Goal: Task Accomplishment & Management: Manage account settings

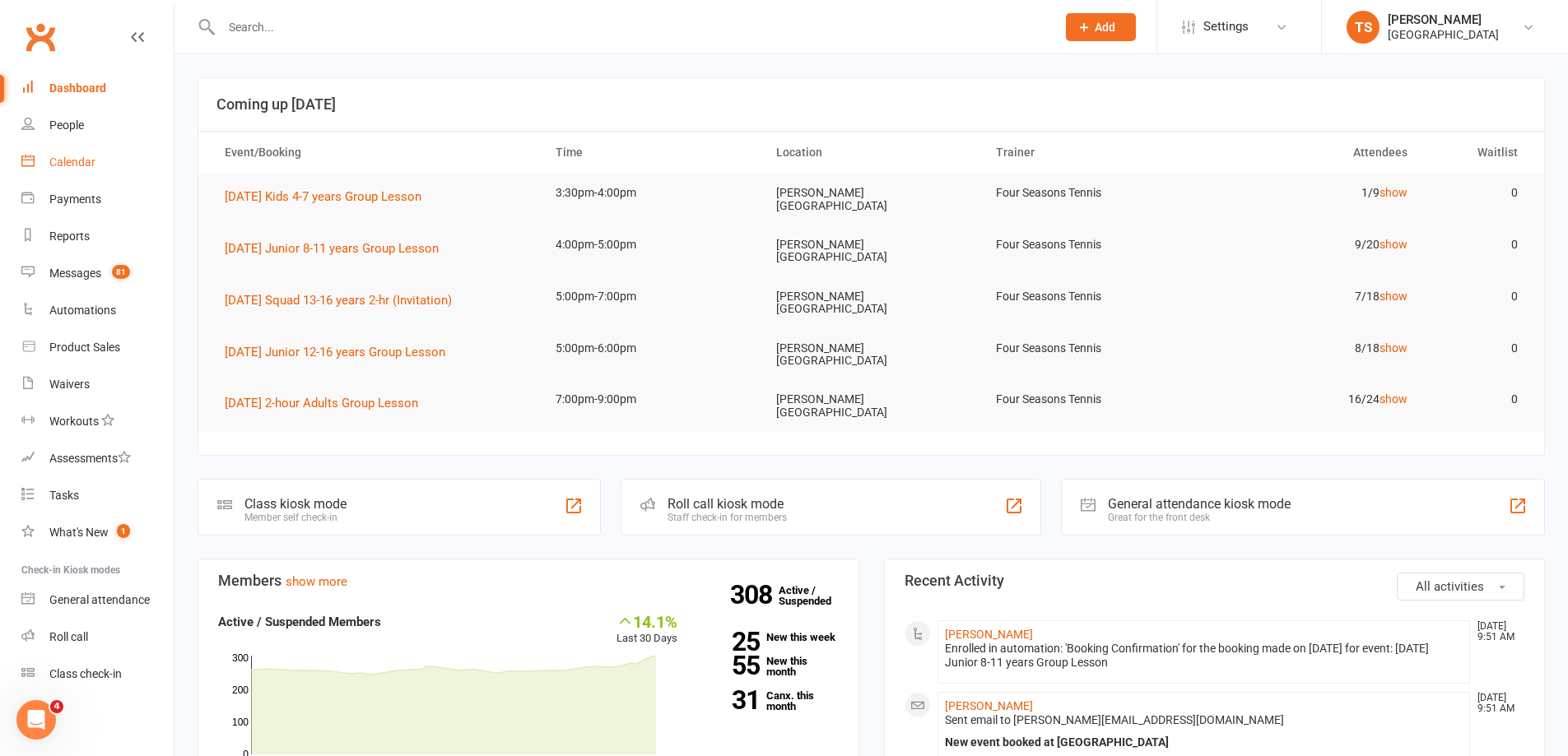
click at [75, 158] on div "Calendar" at bounding box center [73, 162] width 46 height 13
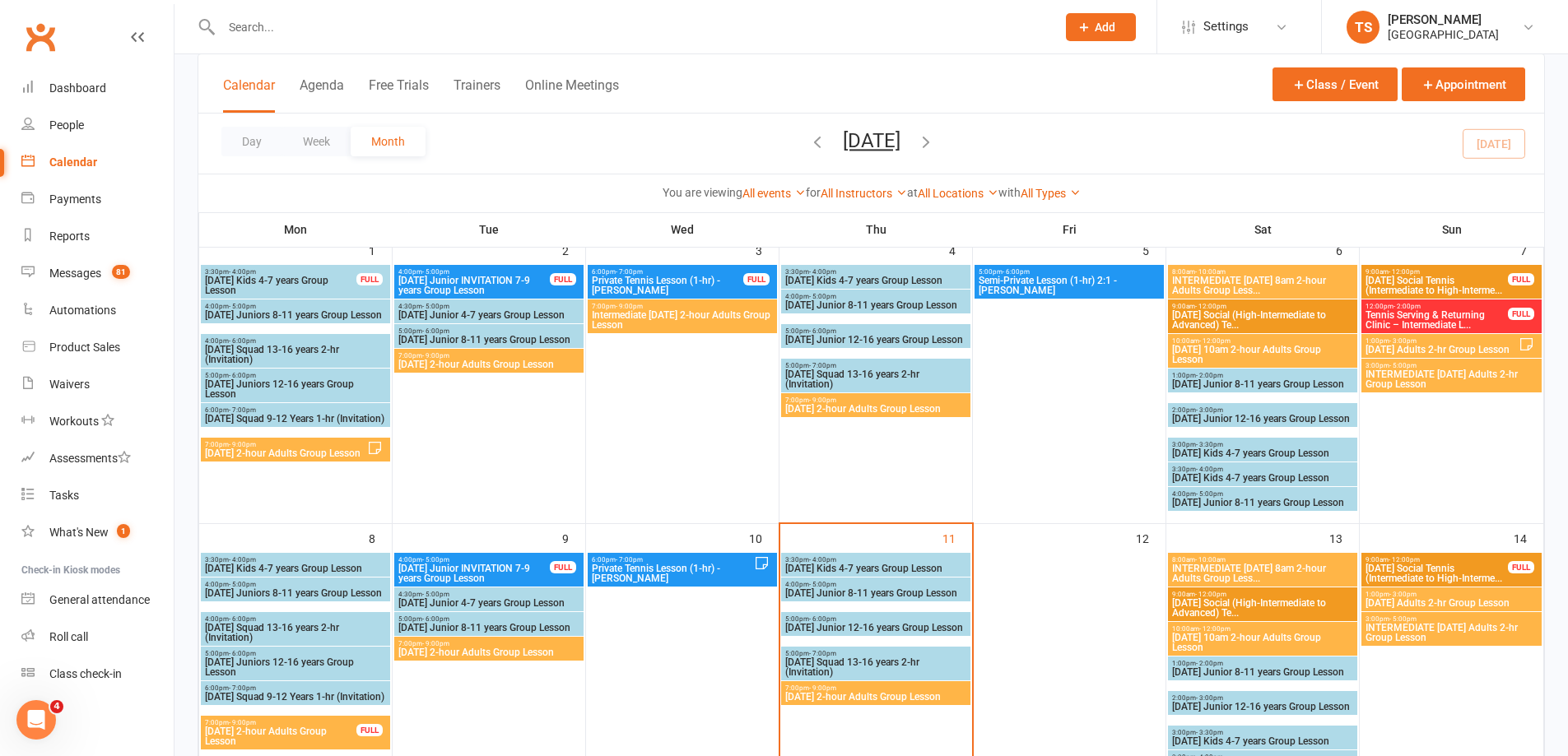
scroll to position [165, 0]
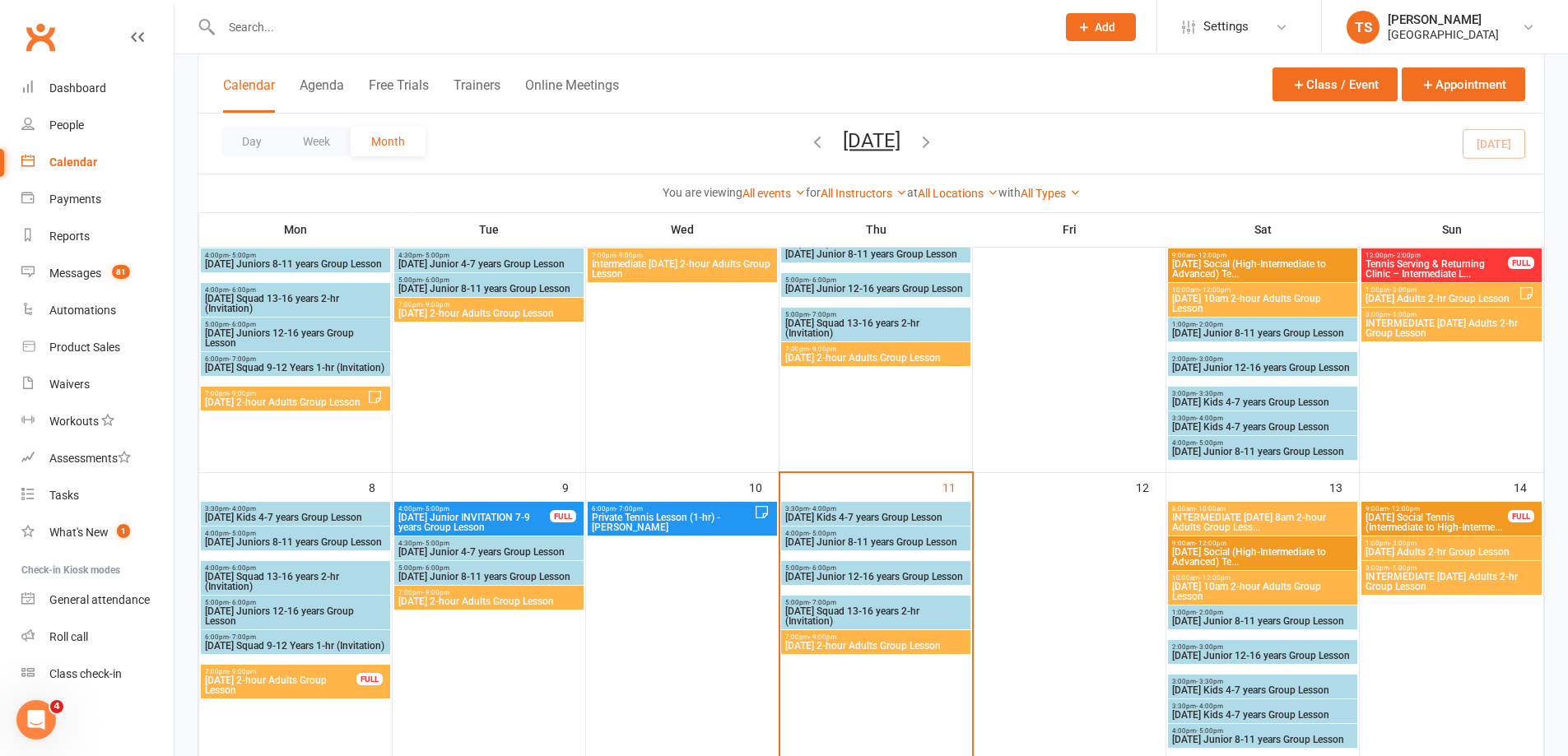
click at [831, 643] on span "[DATE] 2-hour Adults Group Lesson" at bounding box center [876, 646] width 182 height 10
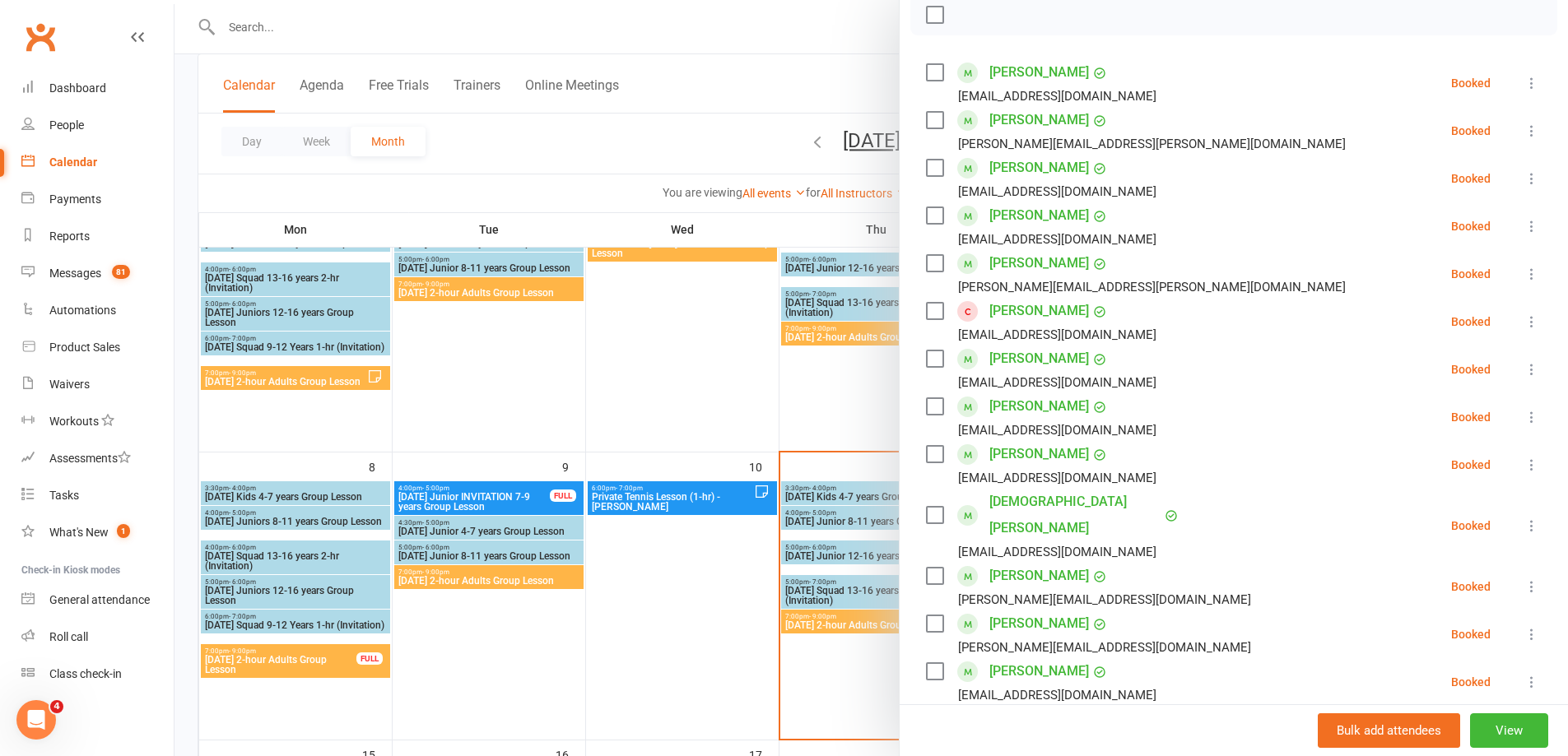
scroll to position [247, 0]
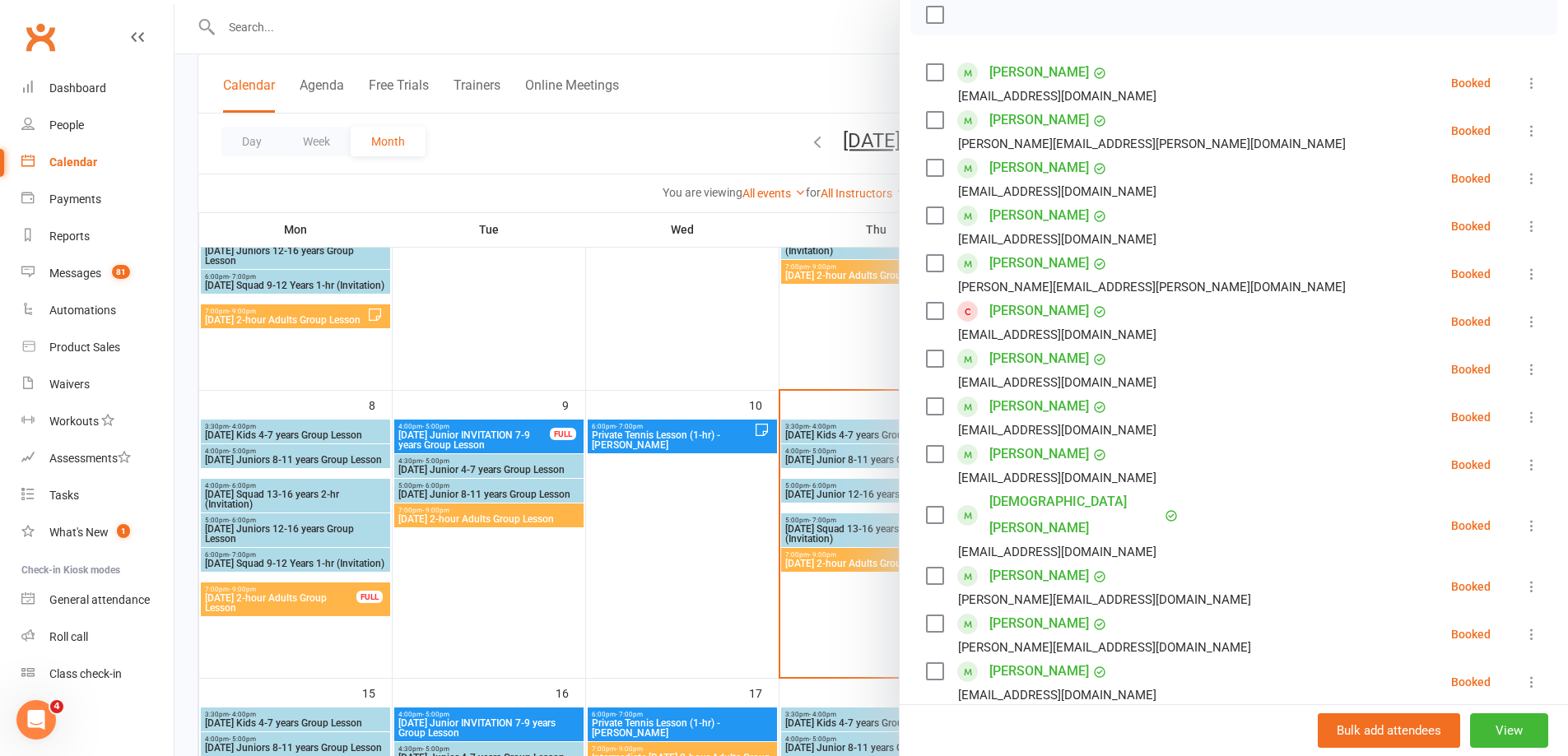
drag, startPoint x: 841, startPoint y: 622, endPoint x: 844, endPoint y: 612, distance: 10.4
click at [840, 622] on div at bounding box center [871, 378] width 1394 height 756
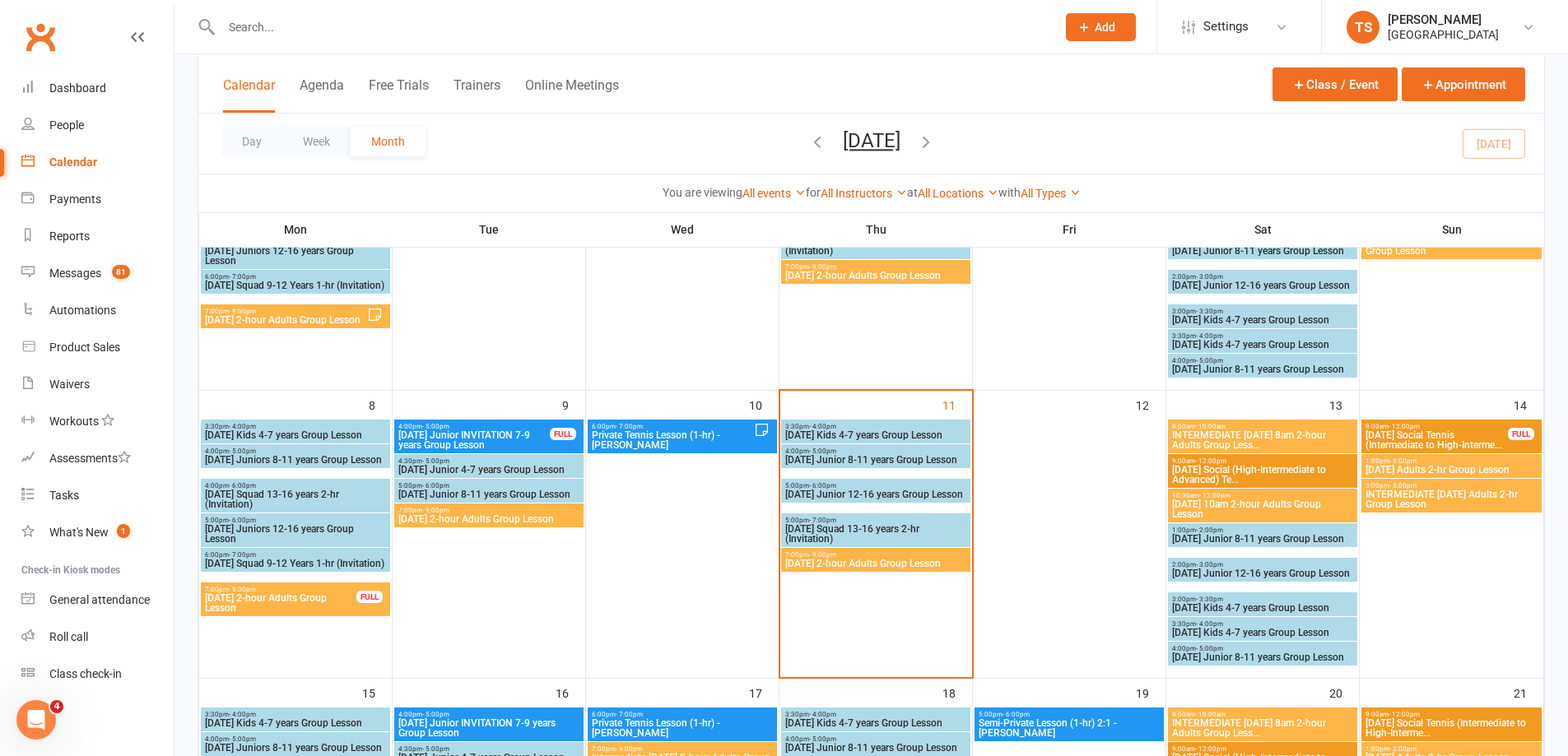
click at [1249, 444] on span "INTERMEDIATE [DATE] 8am 2-hour Adults Group Less..." at bounding box center [1263, 439] width 182 height 19
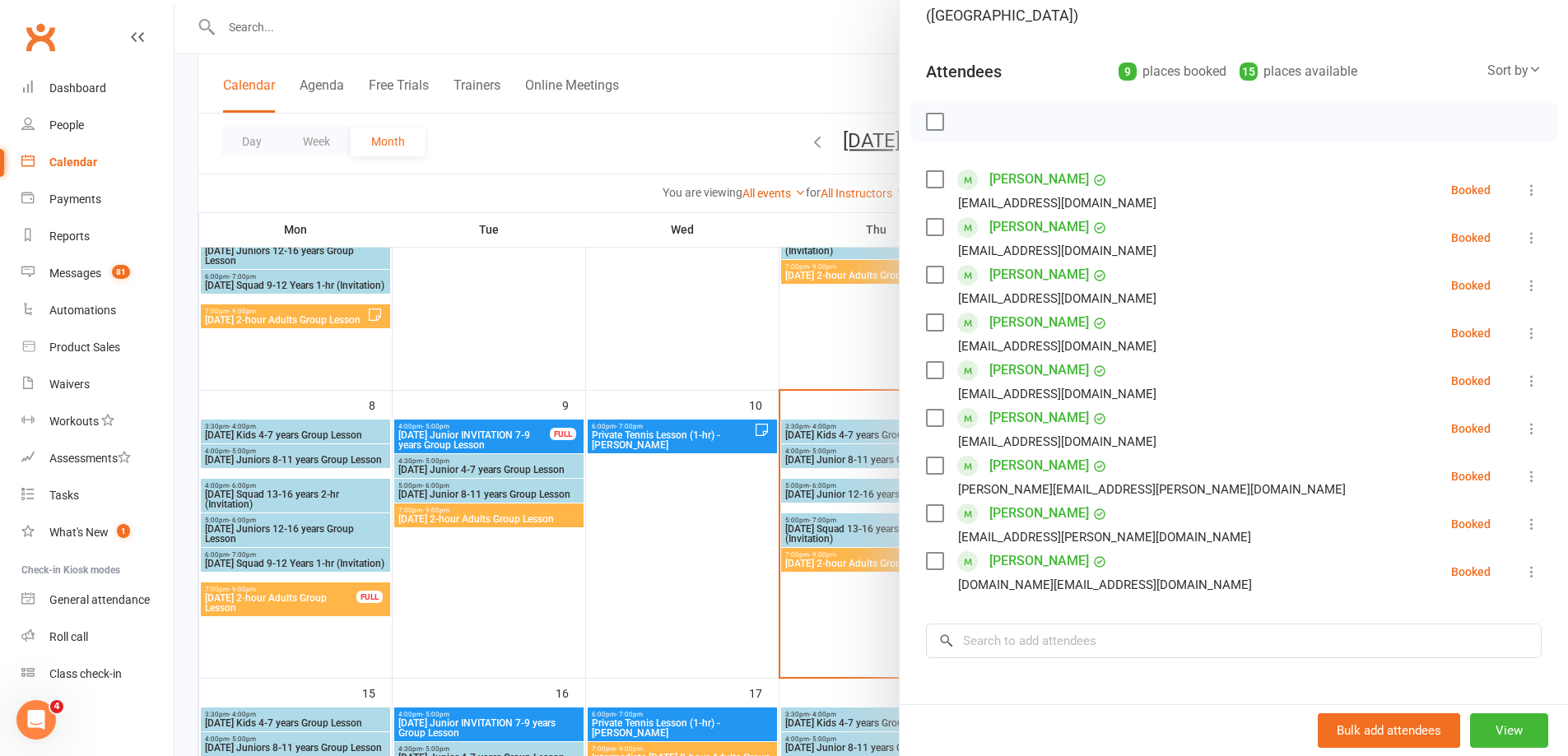
scroll to position [165, 0]
click at [825, 622] on div at bounding box center [871, 378] width 1394 height 756
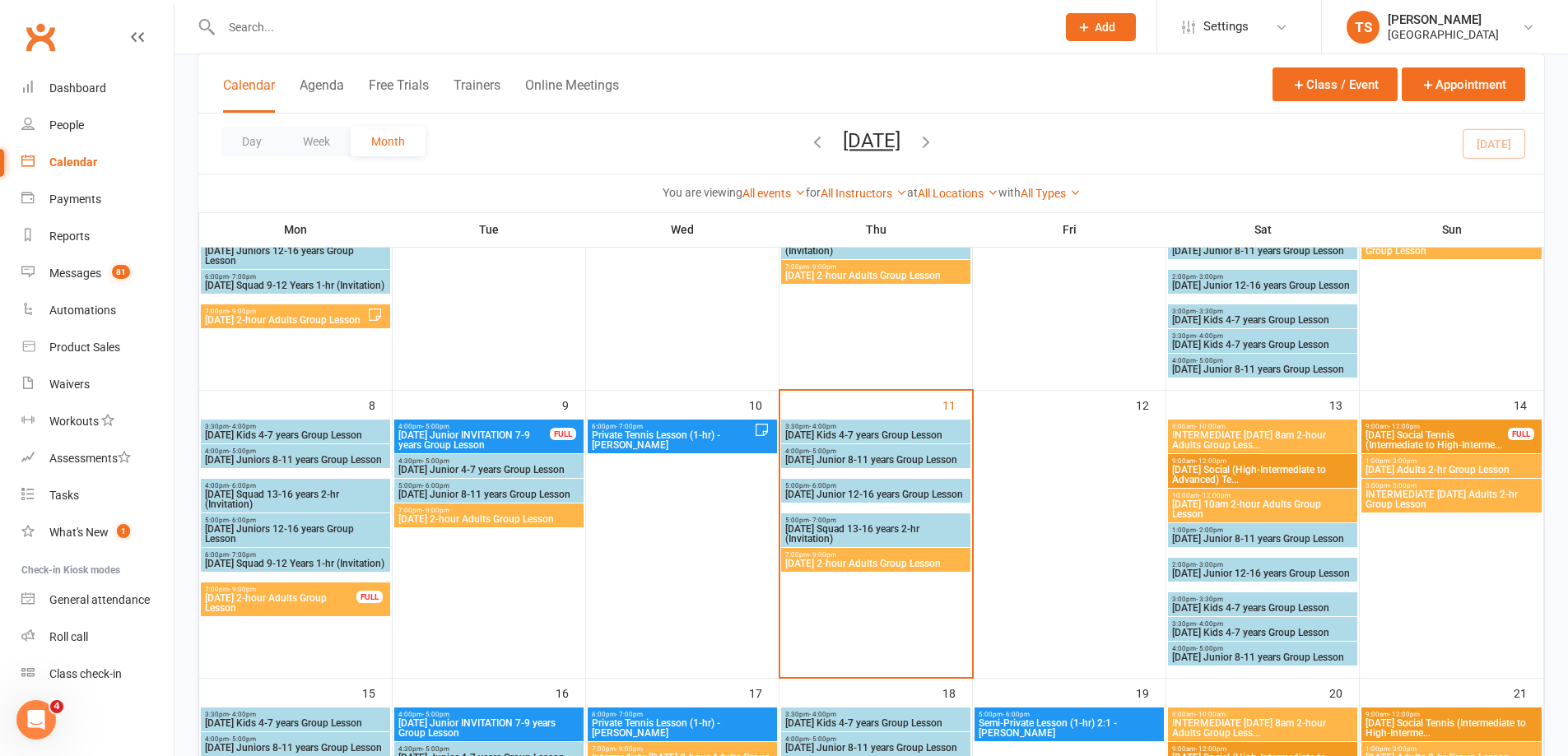
click at [1263, 506] on span "[DATE] 10am 2-hour Adults Group Lesson" at bounding box center [1263, 508] width 182 height 19
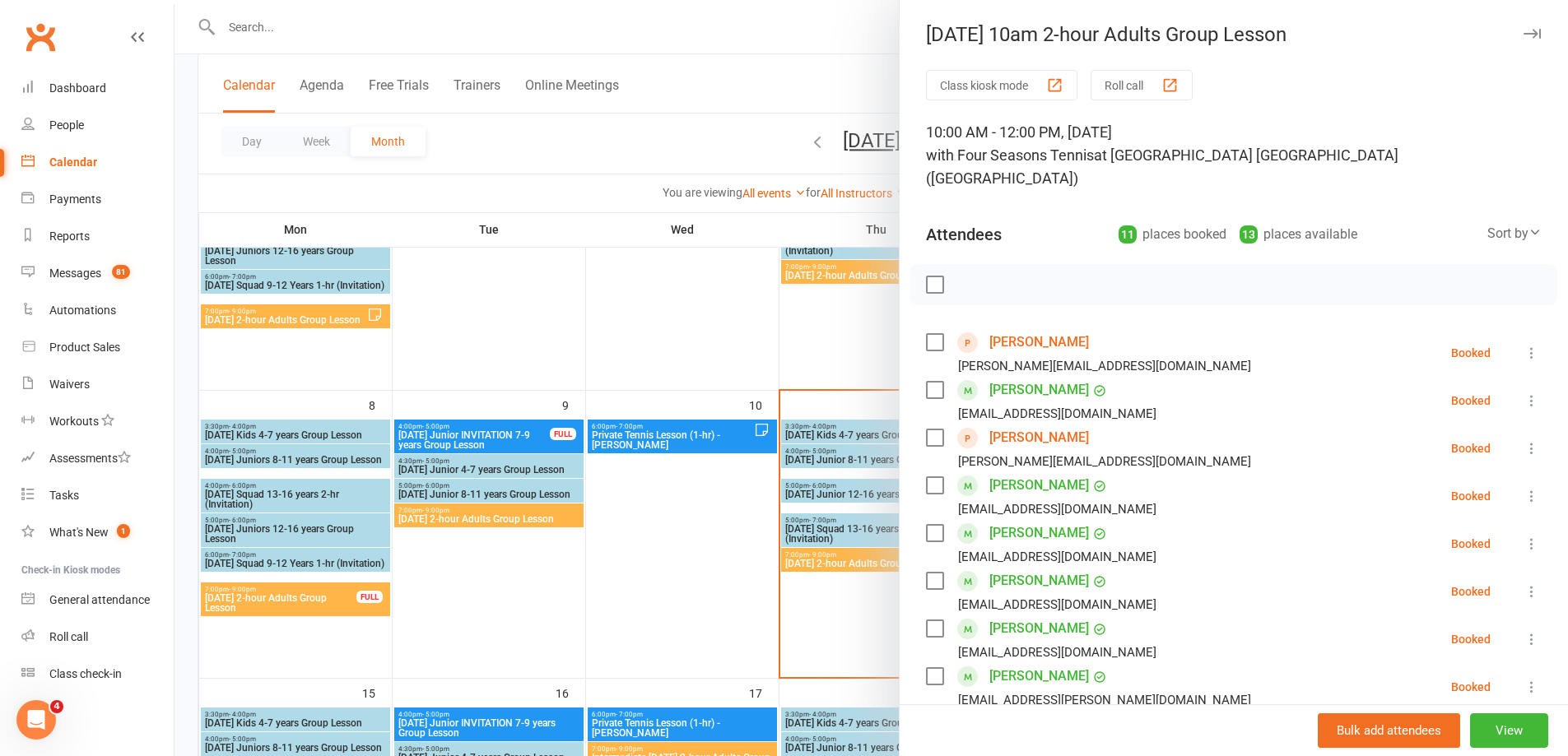
click at [850, 635] on div at bounding box center [871, 378] width 1394 height 756
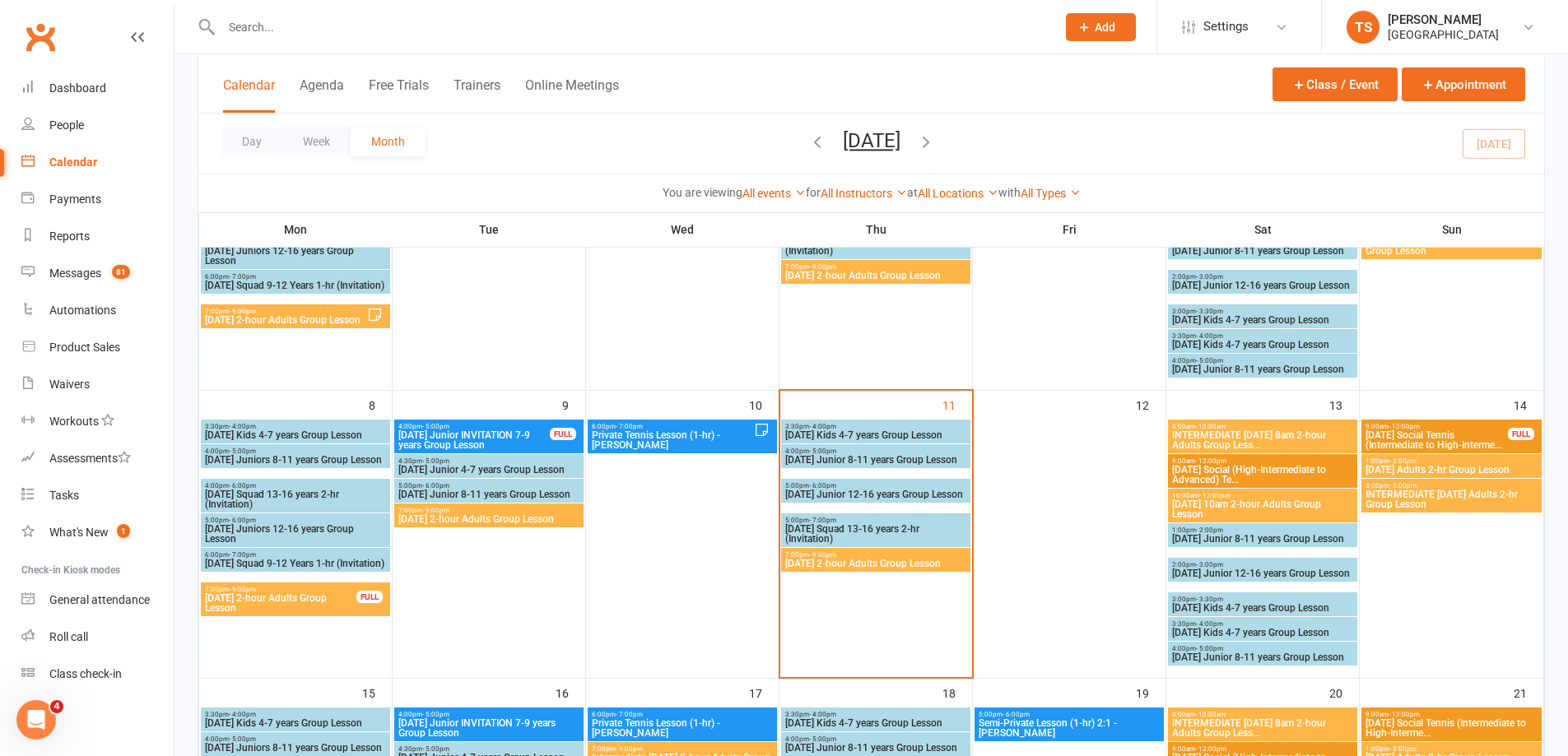
click at [1235, 506] on span "[DATE] 10am 2-hour Adults Group Lesson" at bounding box center [1263, 508] width 182 height 19
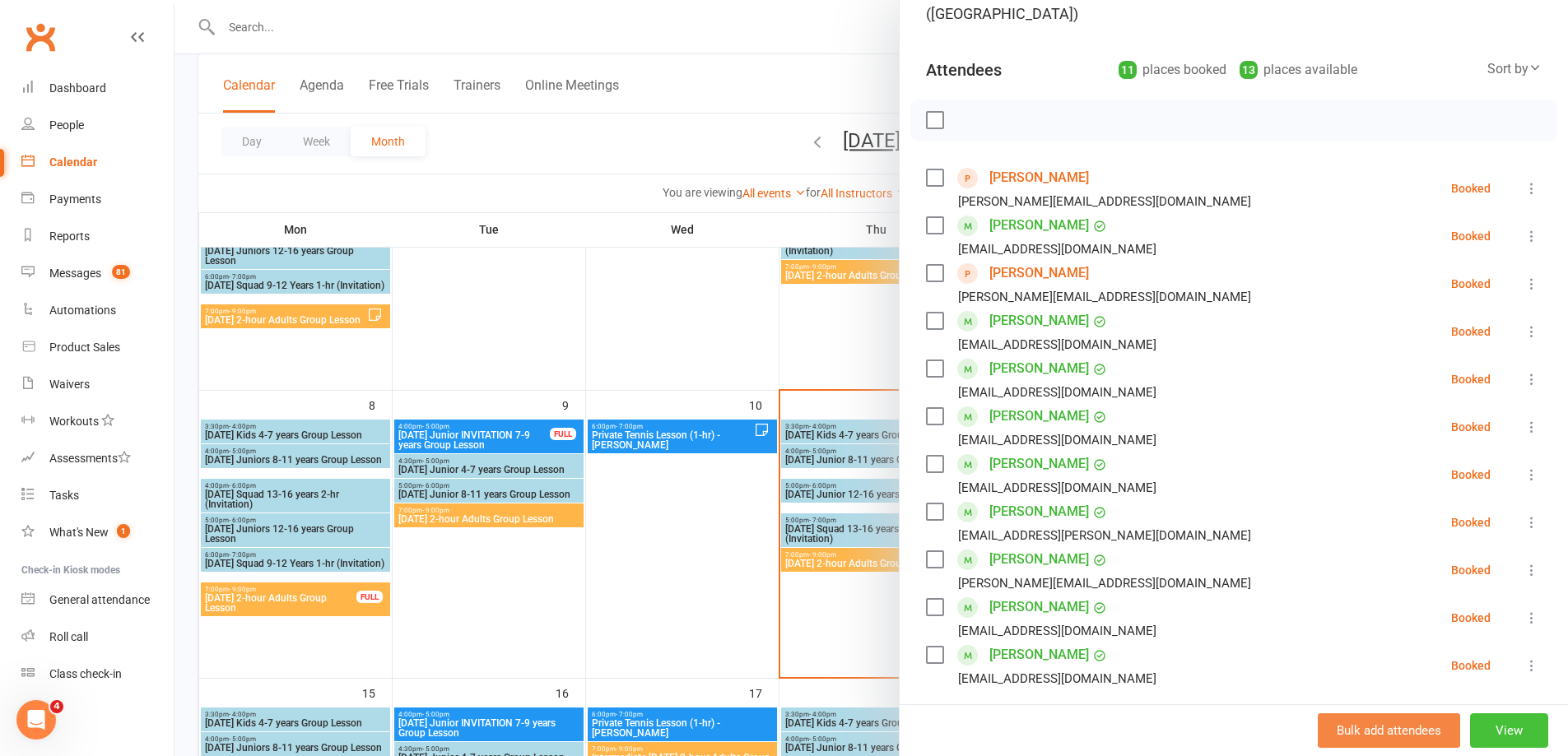
click at [1505, 732] on button "View" at bounding box center [1509, 731] width 78 height 35
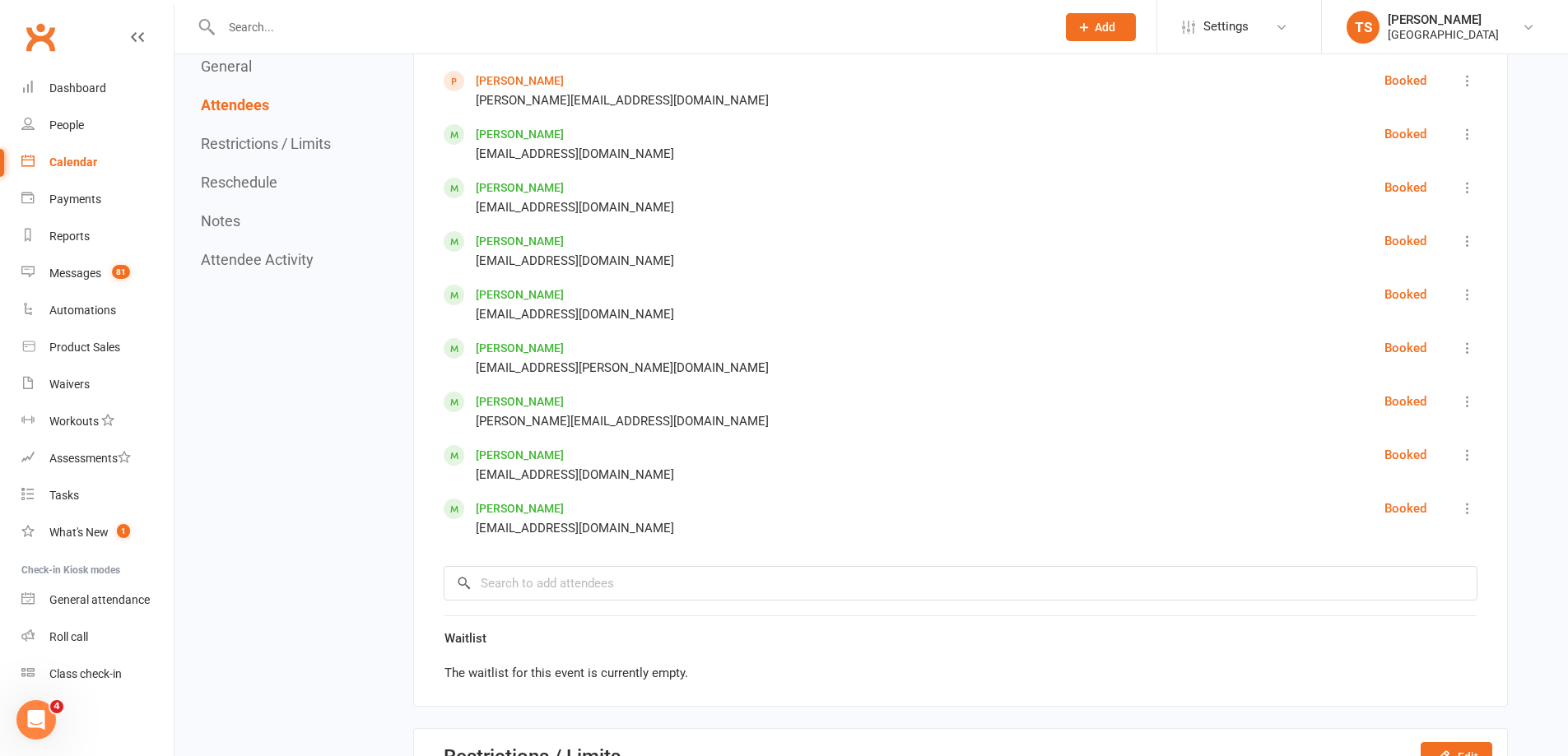
scroll to position [1152, 0]
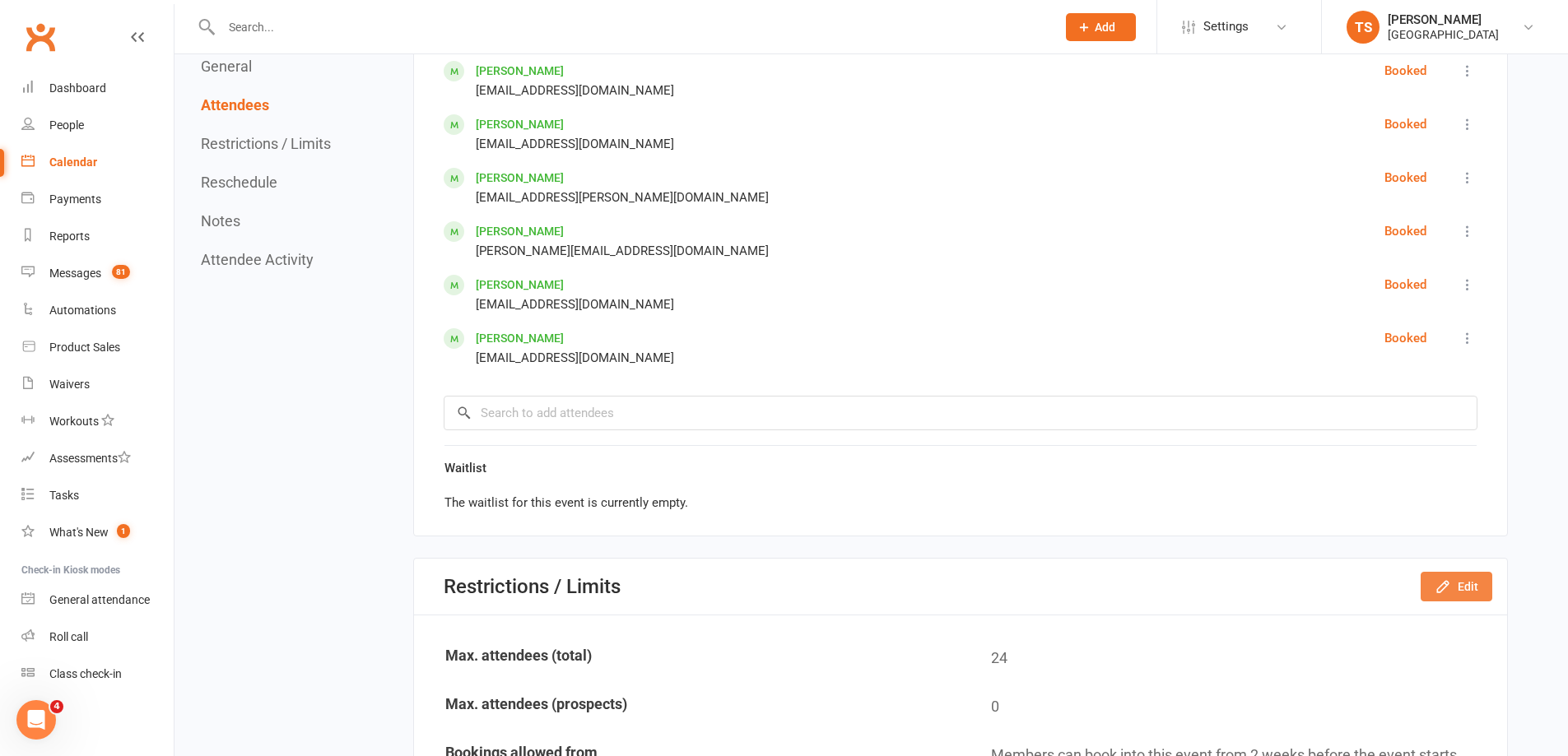
click at [1447, 588] on icon "button" at bounding box center [1443, 587] width 17 height 17
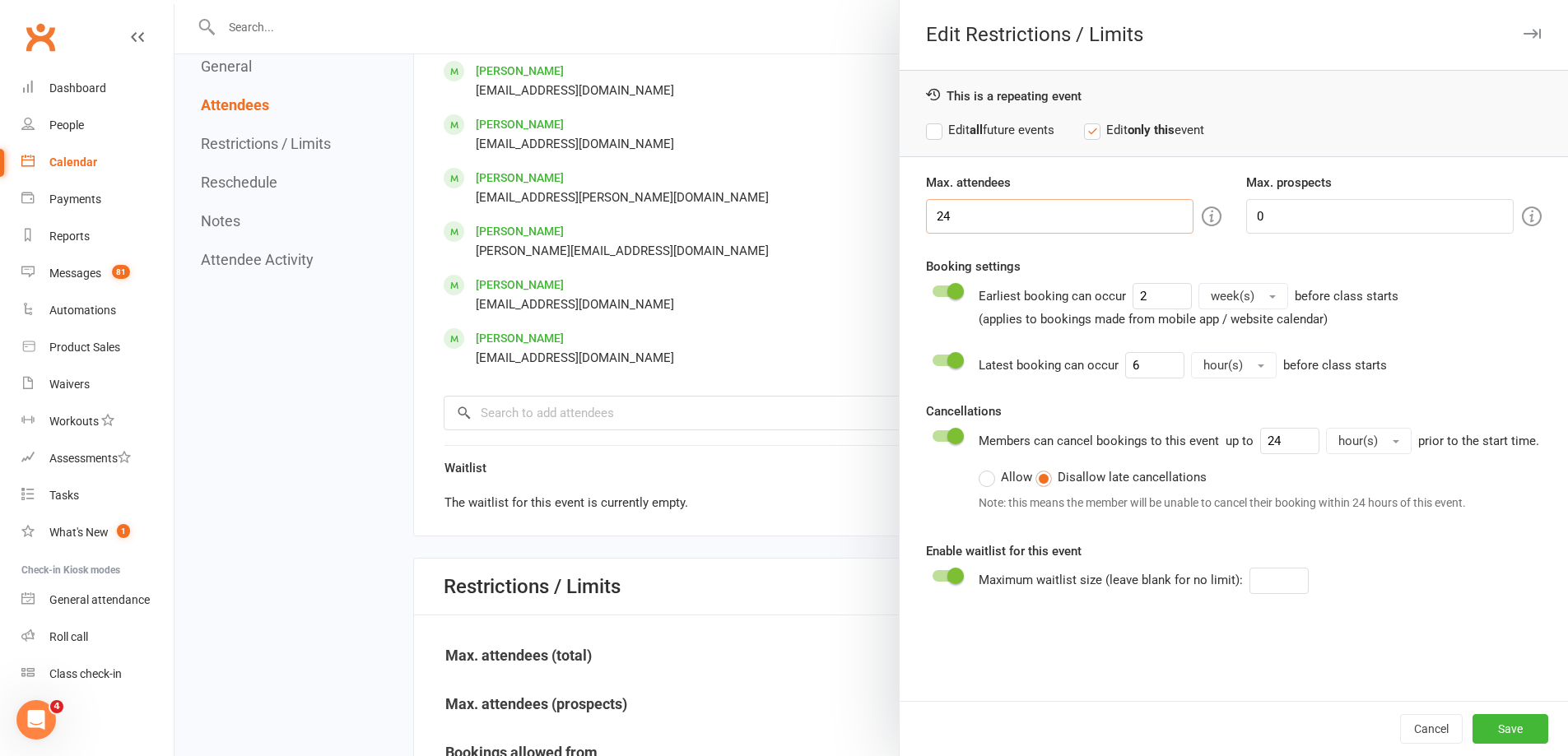
drag, startPoint x: 953, startPoint y: 225, endPoint x: 930, endPoint y: 212, distance: 26.4
click at [929, 213] on input "24" at bounding box center [1059, 216] width 267 height 35
type input "18"
drag, startPoint x: 1489, startPoint y: 727, endPoint x: 1488, endPoint y: 717, distance: 10.0
click at [1489, 724] on button "Save" at bounding box center [1511, 729] width 76 height 29
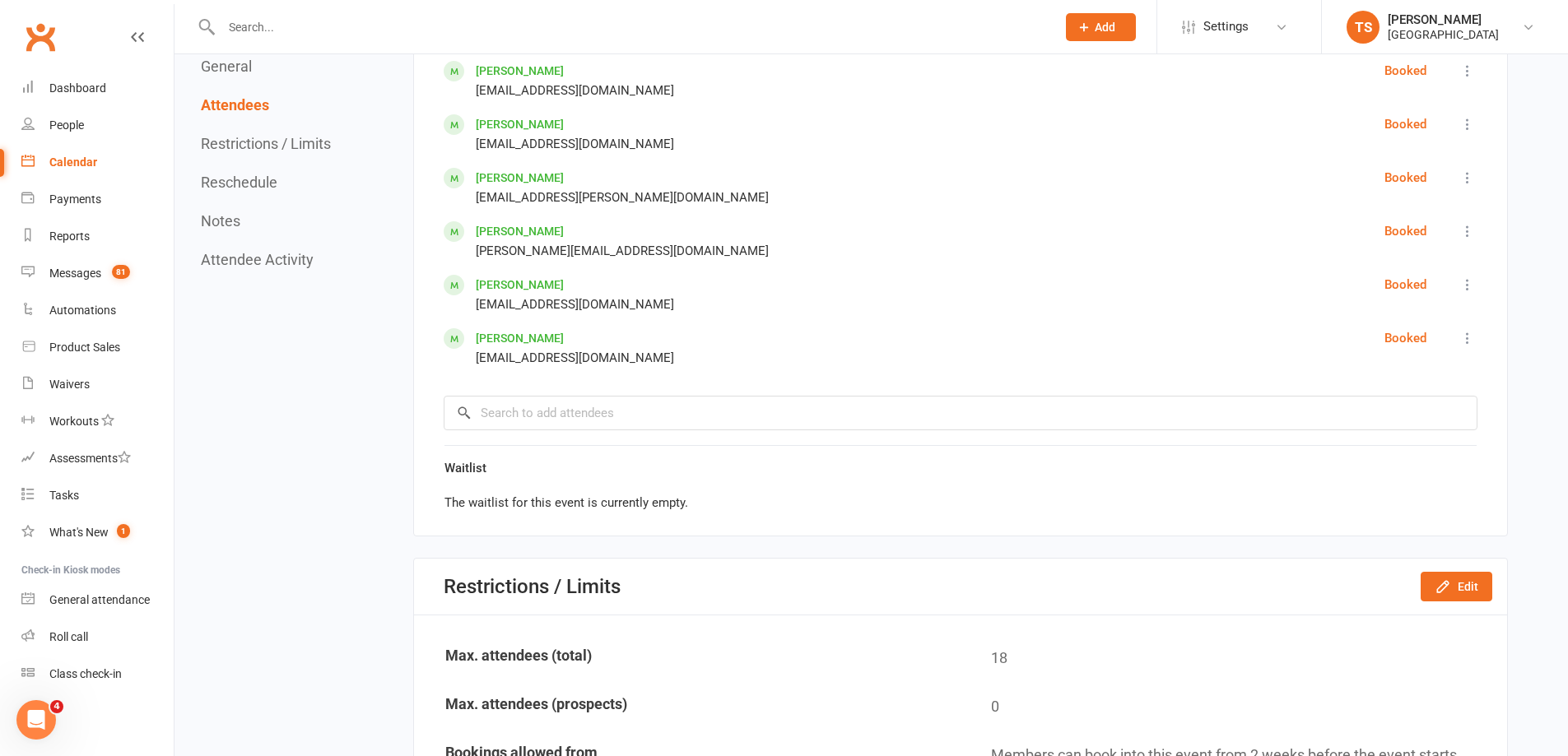
click at [257, 20] on input "text" at bounding box center [630, 27] width 828 height 23
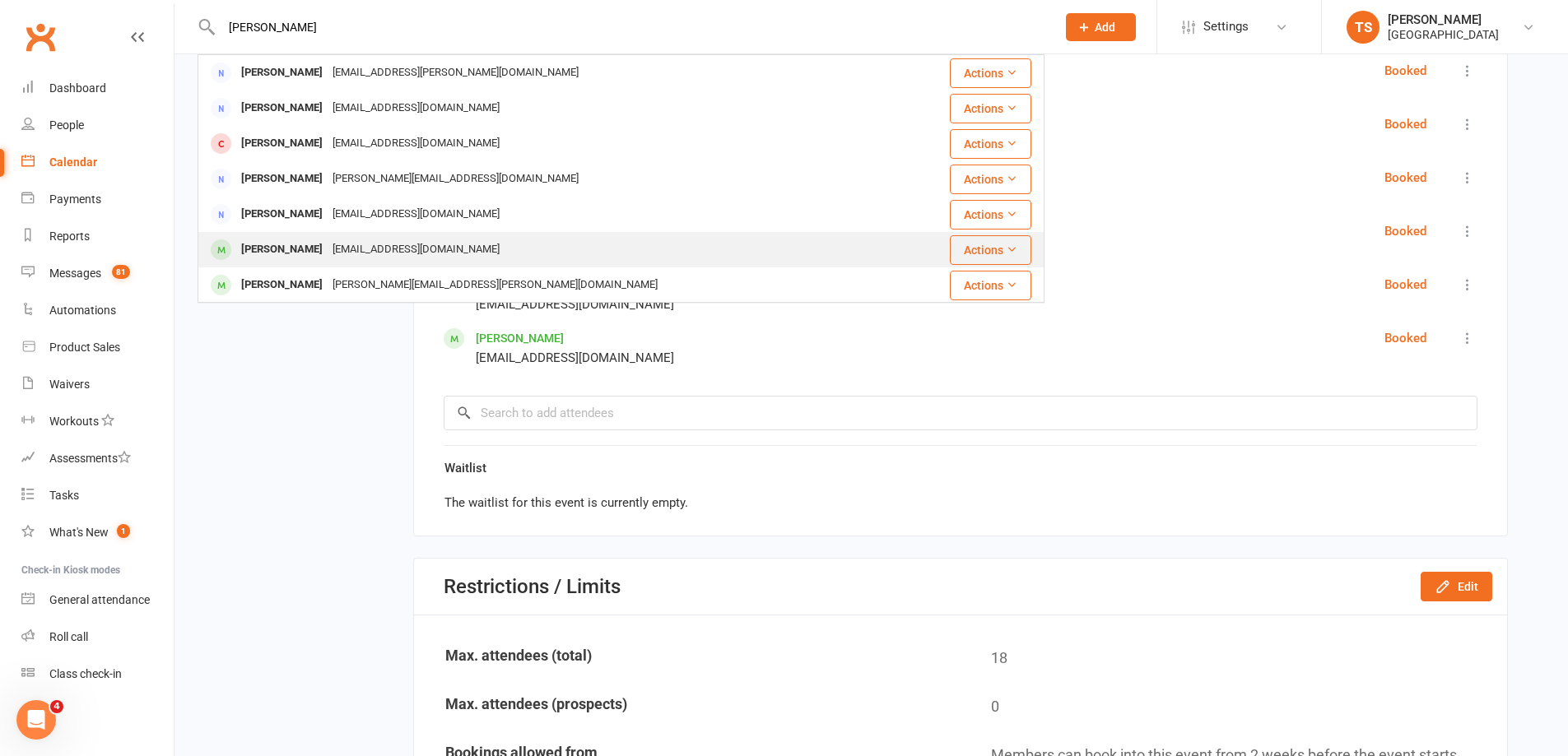
type input "[PERSON_NAME]"
click at [328, 249] on div "[EMAIL_ADDRESS][DOMAIN_NAME]" at bounding box center [416, 250] width 177 height 24
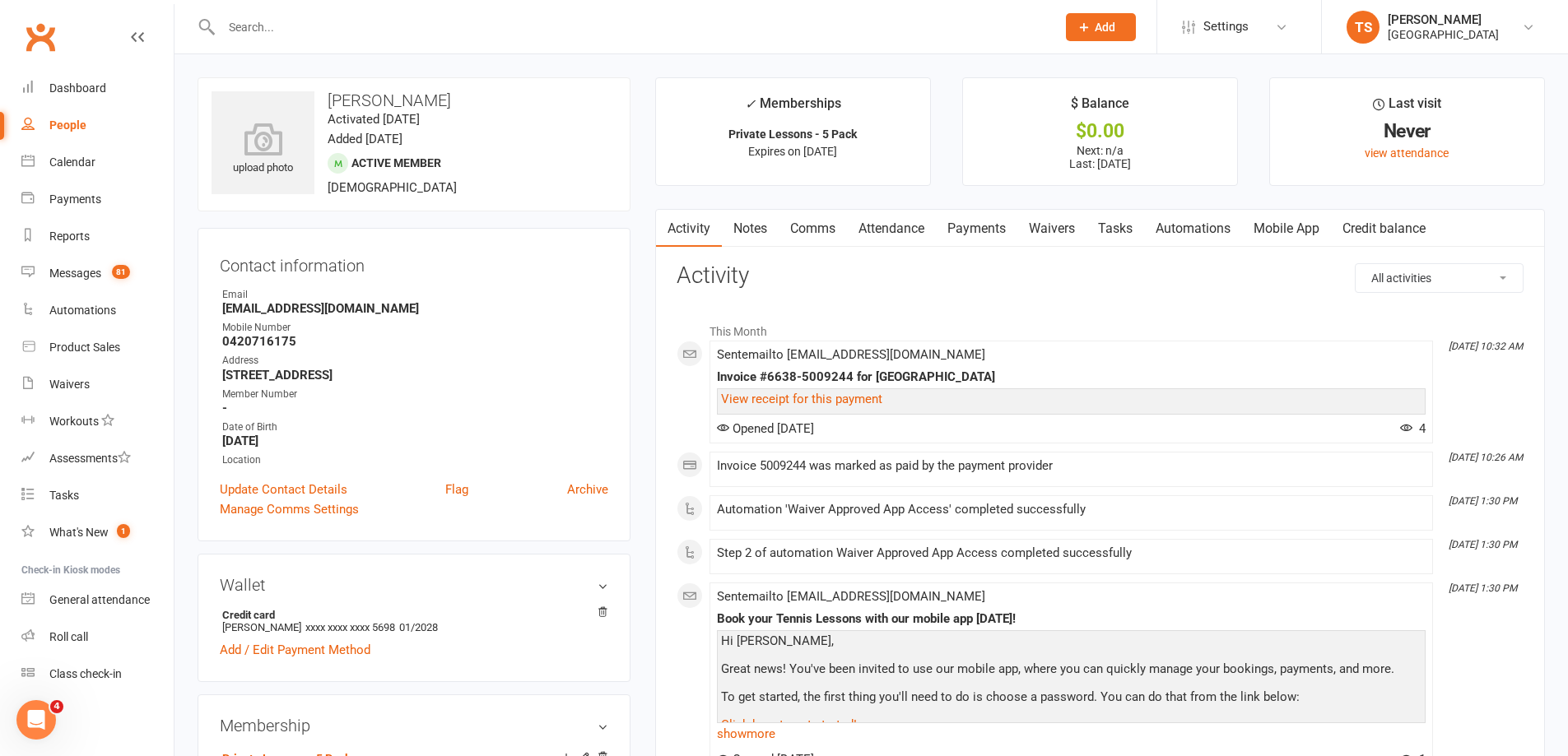
click at [921, 228] on link "Attendance" at bounding box center [891, 228] width 89 height 38
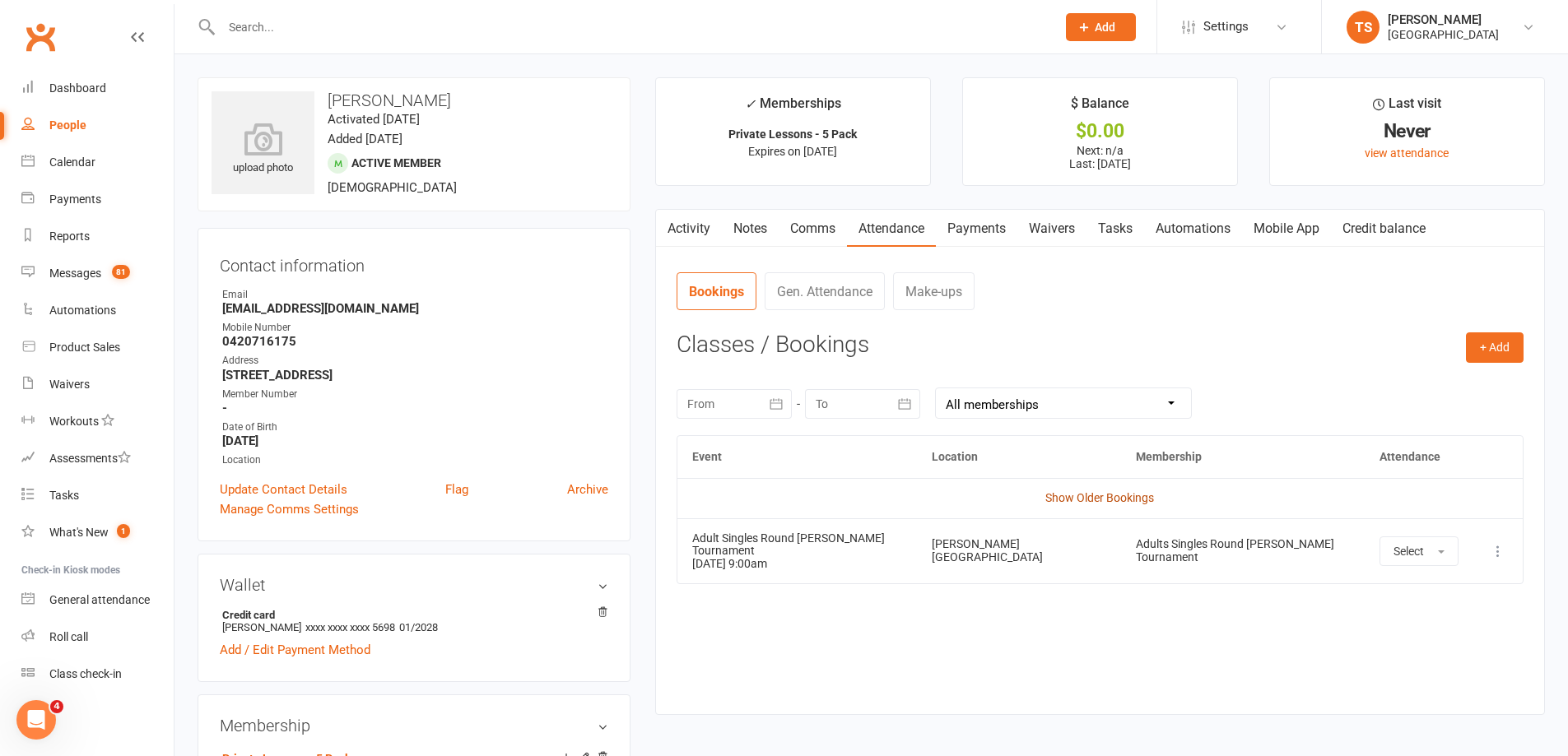
click at [1105, 500] on link "Show Older Bookings" at bounding box center [1100, 497] width 109 height 13
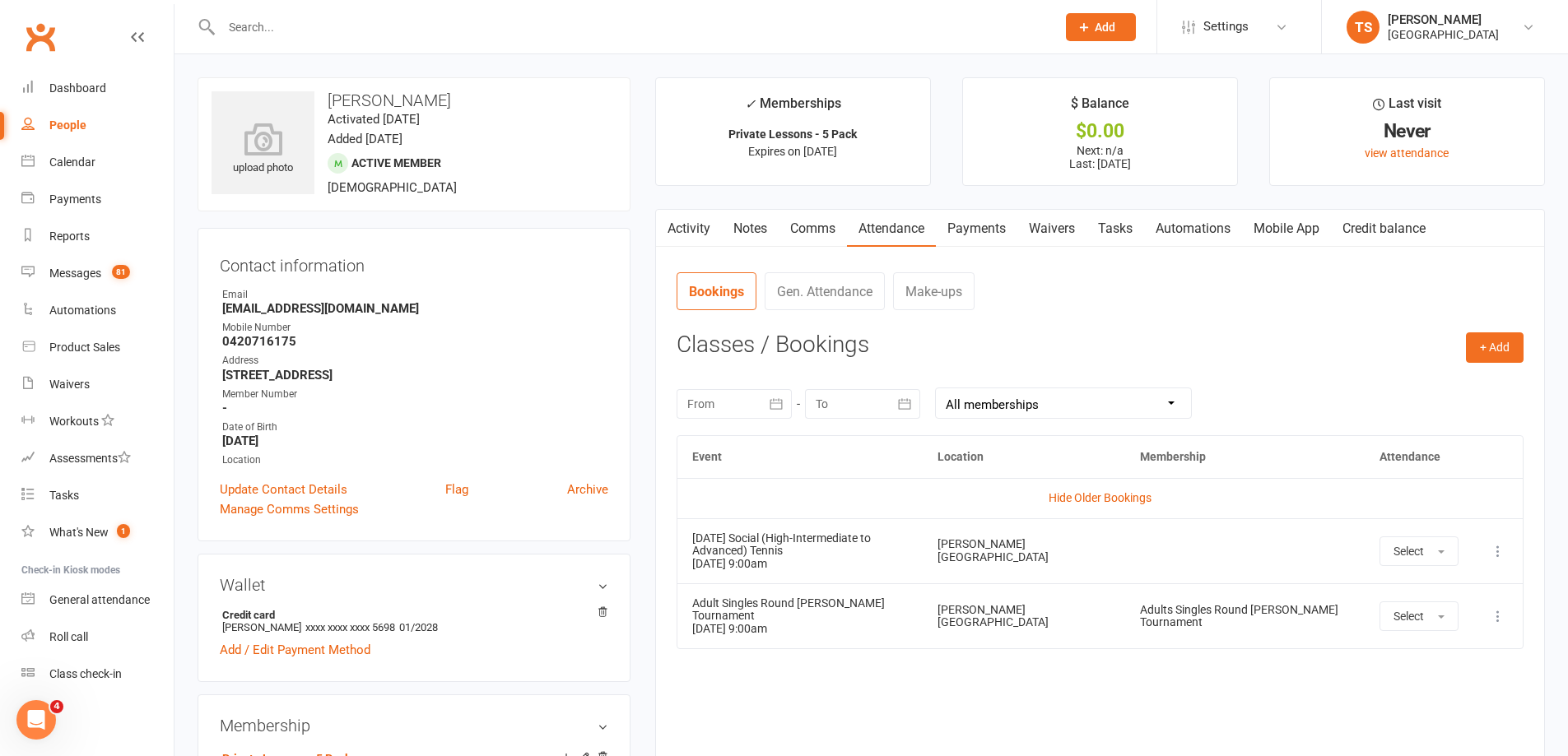
click at [255, 23] on input "text" at bounding box center [630, 27] width 828 height 23
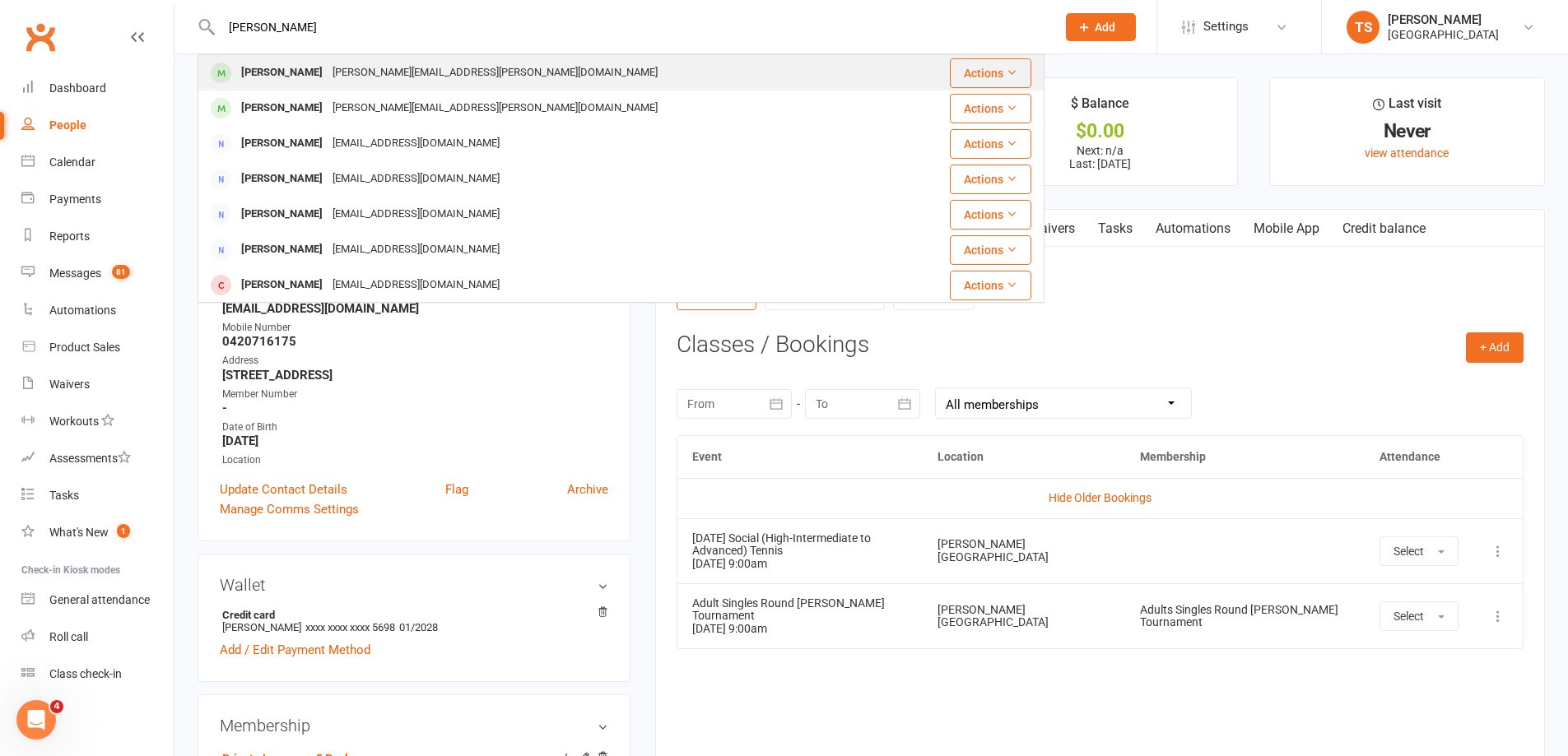
type input "[PERSON_NAME]"
click at [263, 72] on div "[PERSON_NAME]" at bounding box center [281, 73] width 91 height 24
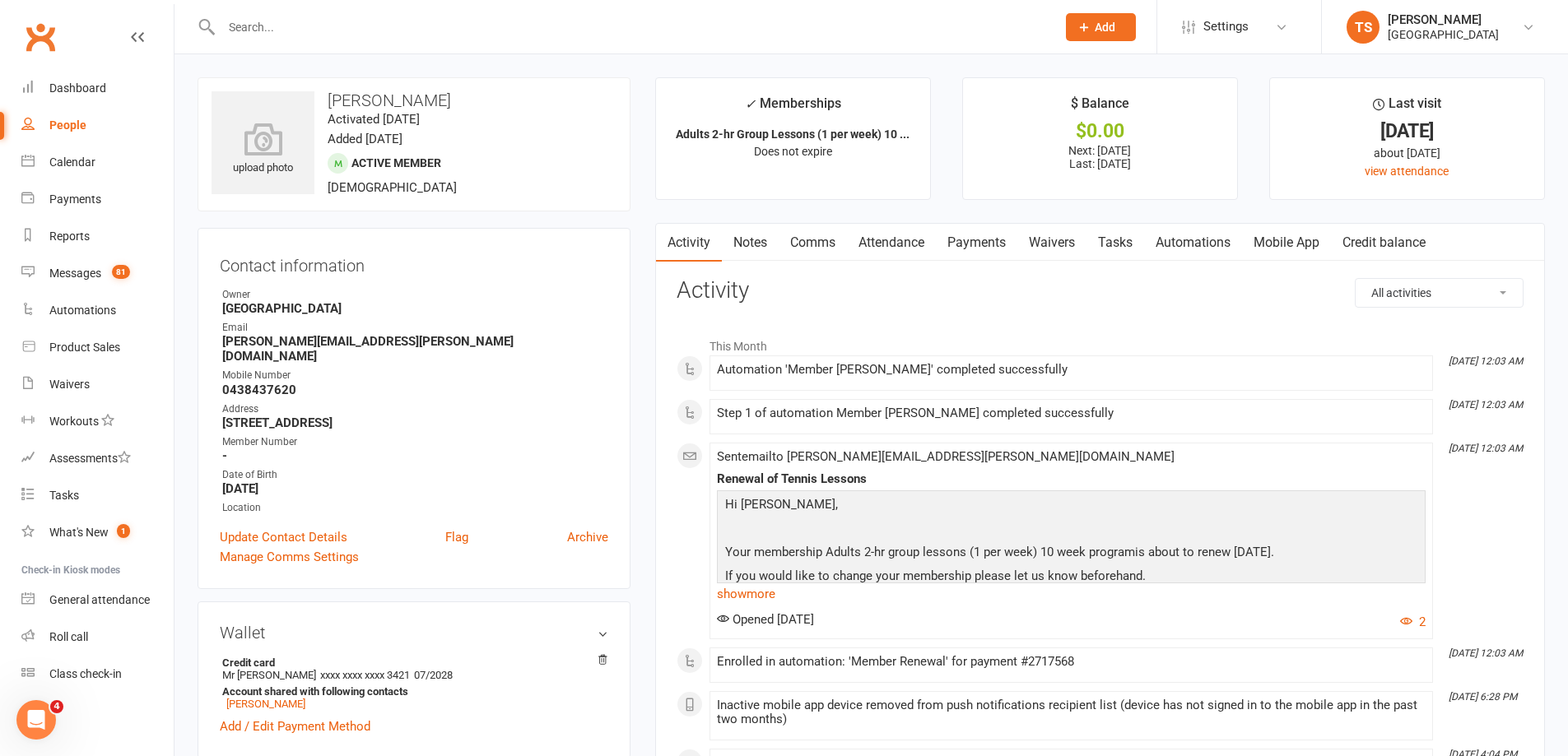
click at [988, 238] on link "Payments" at bounding box center [977, 242] width 81 height 38
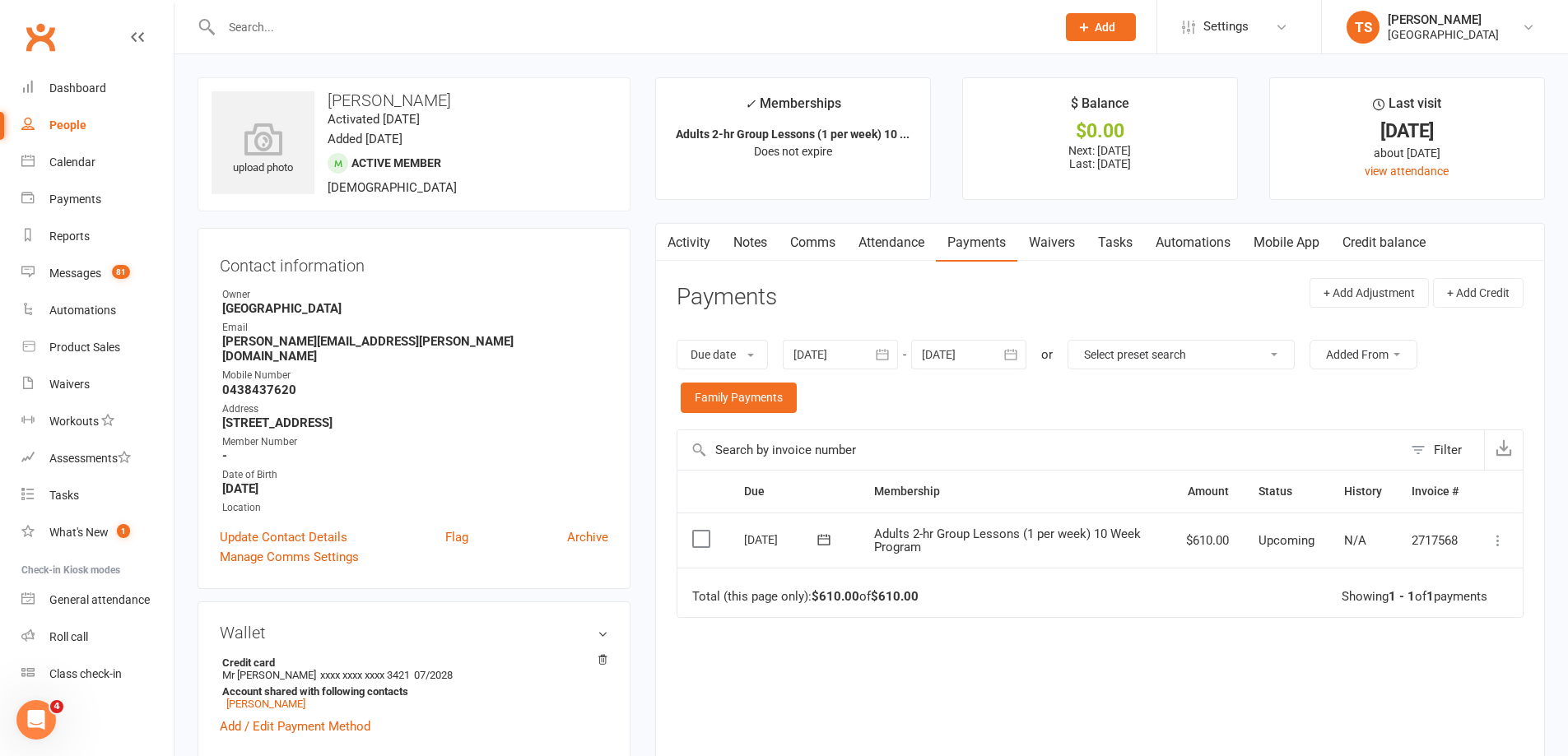
click at [745, 236] on link "Notes" at bounding box center [751, 242] width 57 height 38
